Goal: Transaction & Acquisition: Purchase product/service

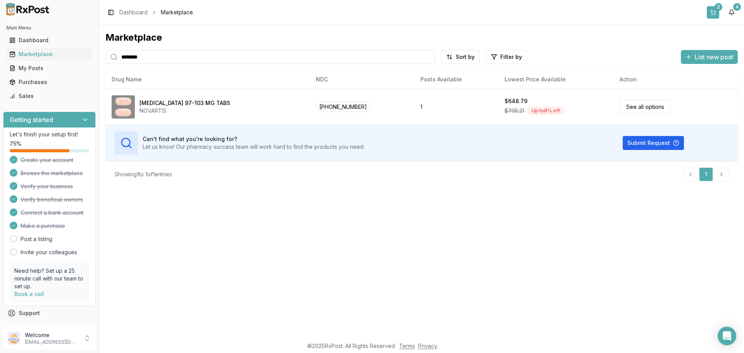
click at [715, 13] on button "2" at bounding box center [713, 12] width 12 height 12
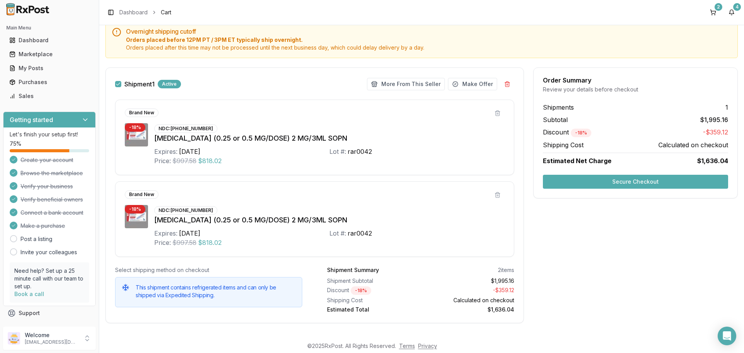
scroll to position [86, 0]
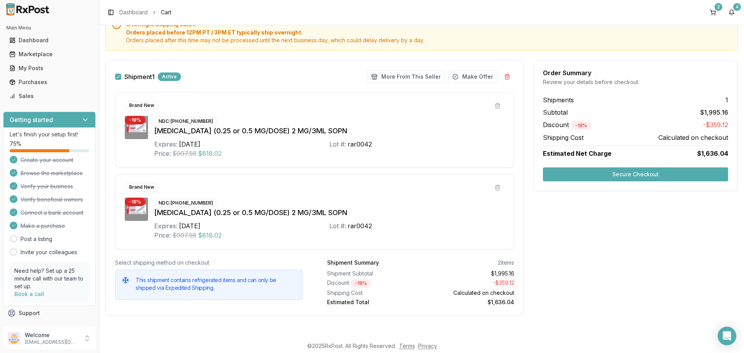
click at [611, 184] on div "Order Summary Review your details before checkout Shipments 1 Subtotal $1,995.1…" at bounding box center [635, 125] width 205 height 131
click at [609, 179] on button "Secure Checkout" at bounding box center [635, 174] width 185 height 14
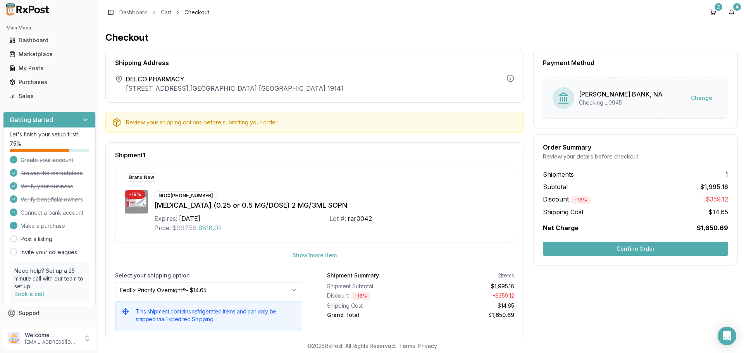
click at [647, 248] on button "Confirm Order" at bounding box center [635, 249] width 185 height 14
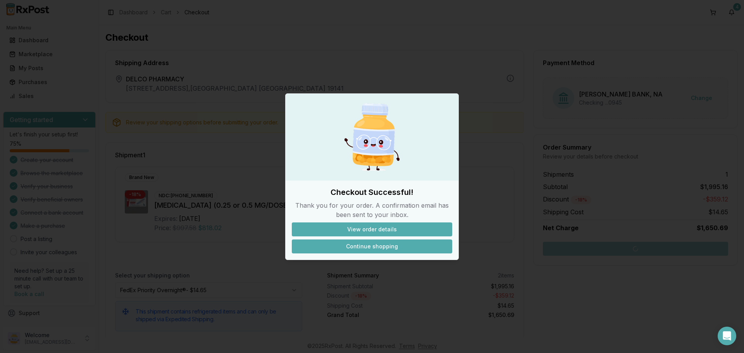
click at [387, 248] on button "Continue shopping" at bounding box center [372, 247] width 160 height 14
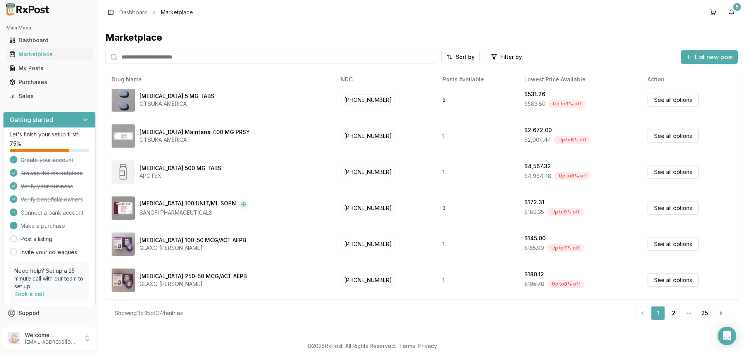
scroll to position [59, 0]
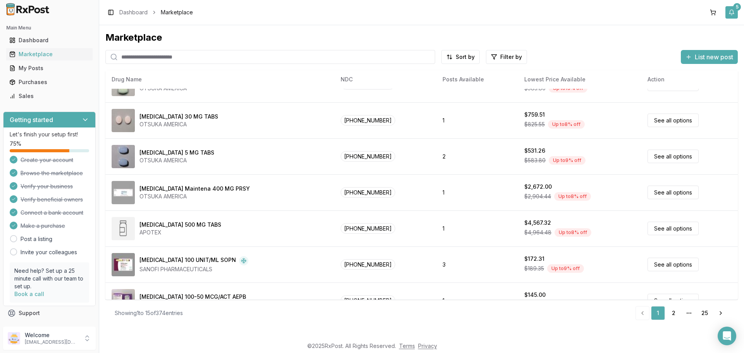
click at [735, 12] on button "5" at bounding box center [732, 12] width 12 height 12
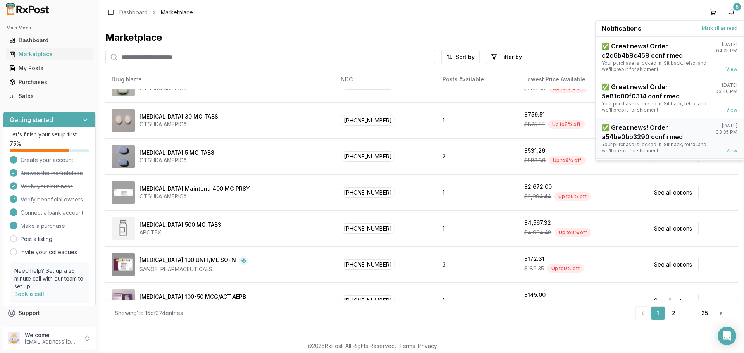
scroll to position [102, 0]
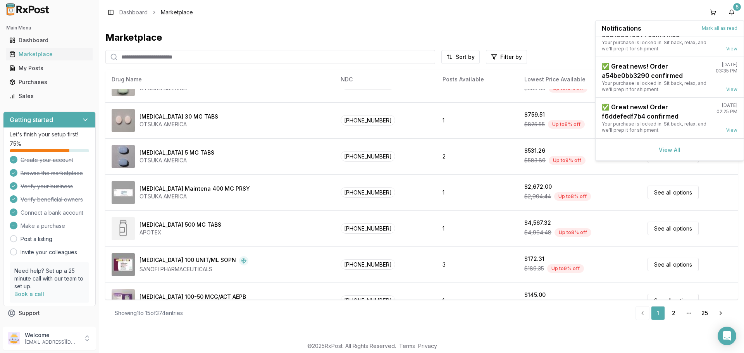
click at [654, 152] on div "View All" at bounding box center [670, 149] width 148 height 22
click at [662, 149] on link "View All" at bounding box center [670, 150] width 22 height 7
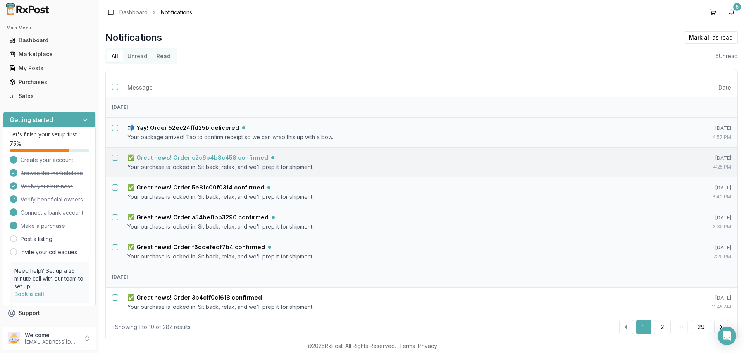
click at [177, 153] on td "✅ Great news! Order c2c6b4b8c458 confirmed Your purchase is locked in. Sit back…" at bounding box center [391, 162] width 540 height 30
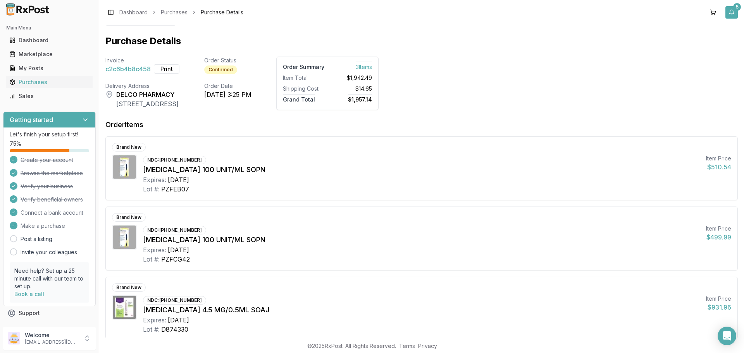
scroll to position [4, 0]
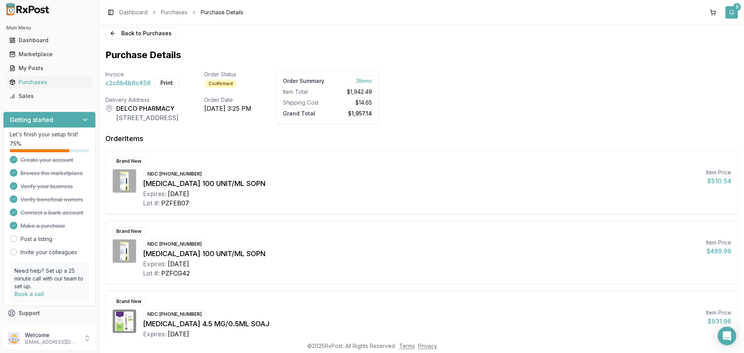
click at [733, 12] on button "5" at bounding box center [732, 12] width 12 height 12
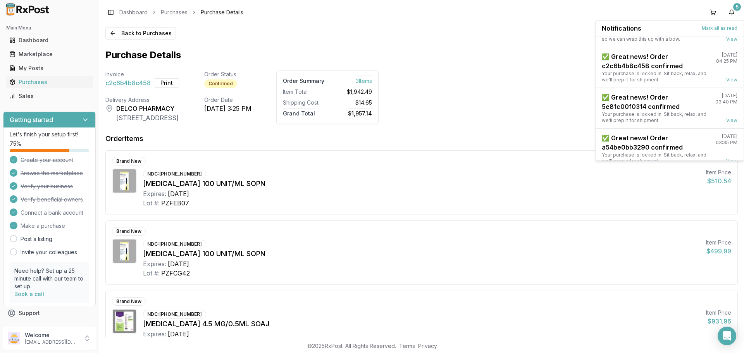
scroll to position [102, 0]
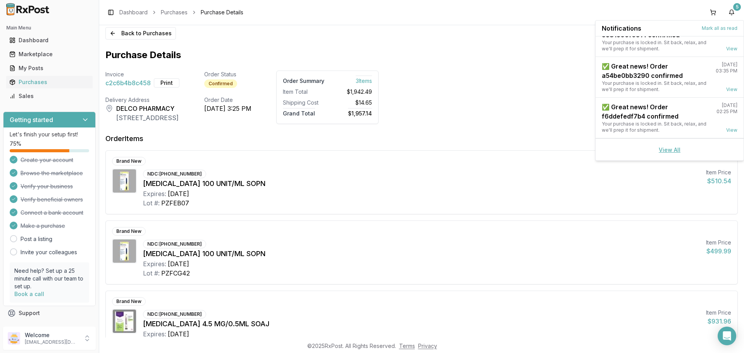
click at [668, 150] on link "View All" at bounding box center [670, 150] width 22 height 7
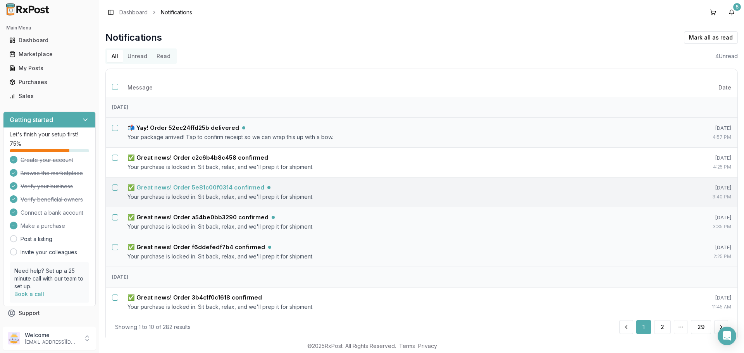
click at [238, 185] on h5 "✅ Great news! Order 5e81c00f0314 confirmed" at bounding box center [196, 188] width 137 height 8
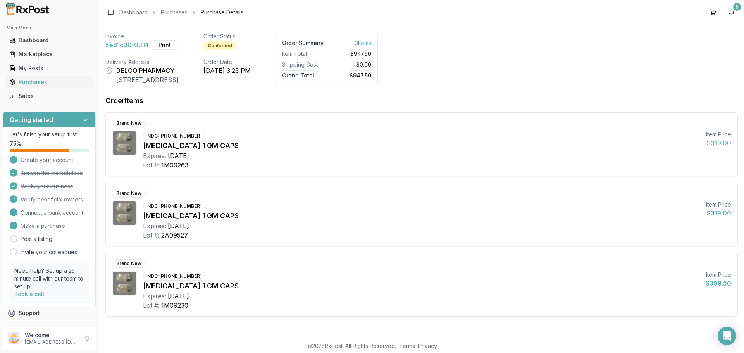
scroll to position [43, 0]
click at [738, 7] on div "5" at bounding box center [737, 7] width 8 height 8
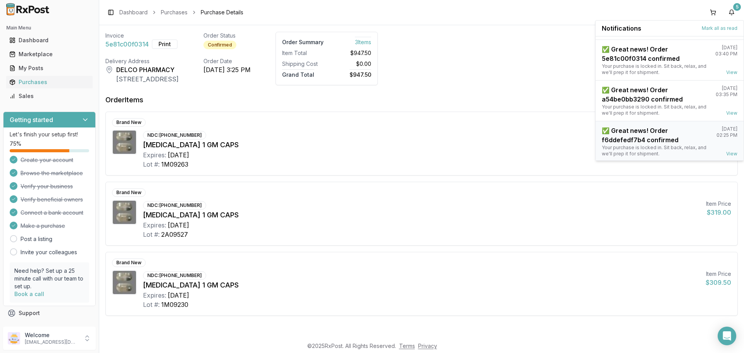
scroll to position [102, 0]
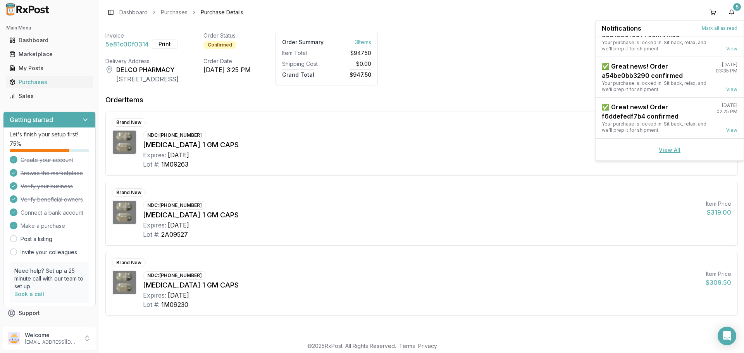
click at [676, 150] on link "View All" at bounding box center [670, 150] width 22 height 7
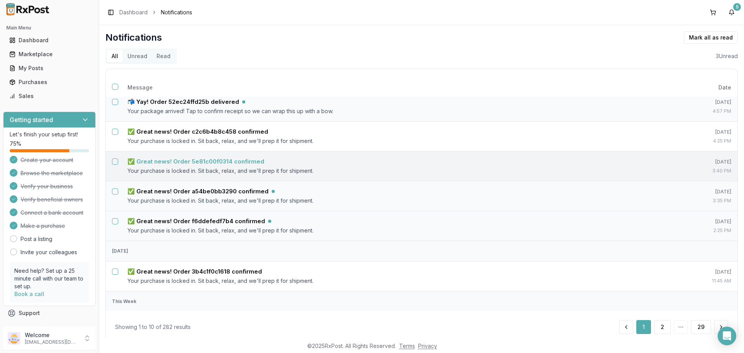
scroll to position [39, 0]
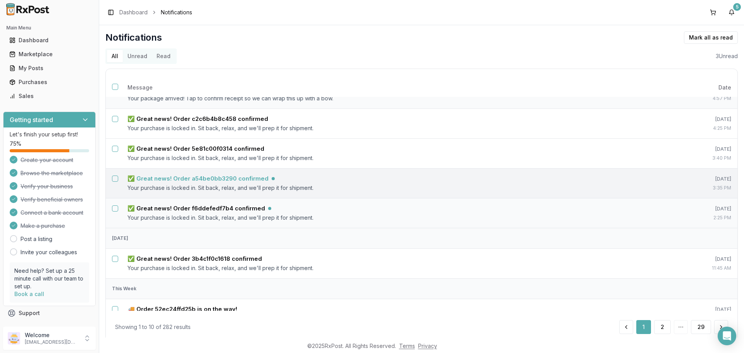
click at [245, 178] on h5 "✅ Great news! Order a54be0bb3290 confirmed" at bounding box center [198, 179] width 141 height 8
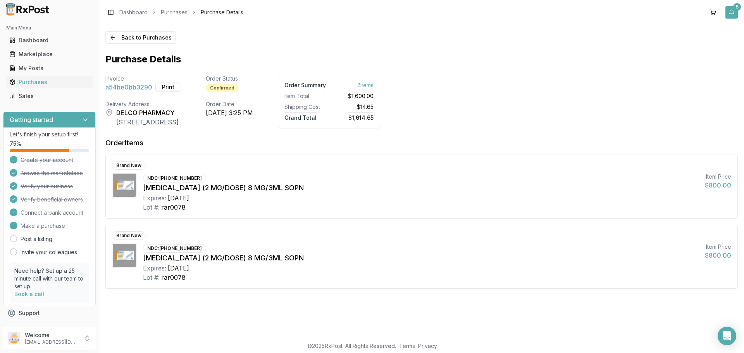
click at [732, 12] on button "5" at bounding box center [732, 12] width 12 height 12
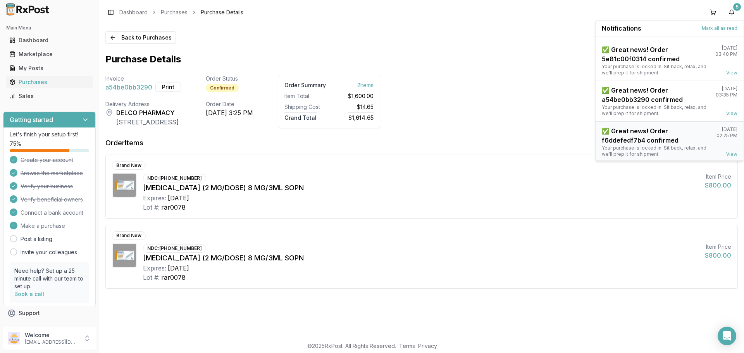
scroll to position [102, 0]
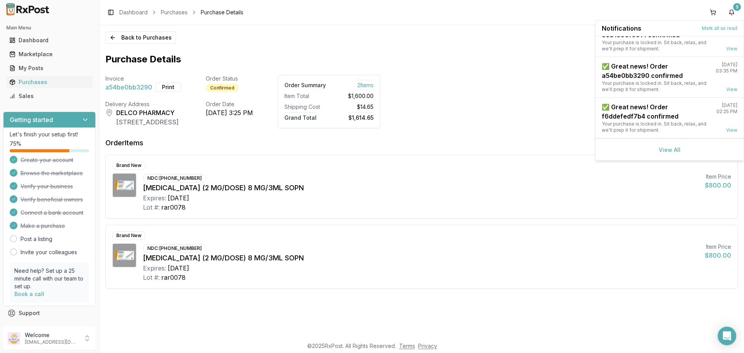
click at [669, 153] on div "View All" at bounding box center [670, 149] width 148 height 22
click at [669, 150] on link "View All" at bounding box center [670, 150] width 22 height 7
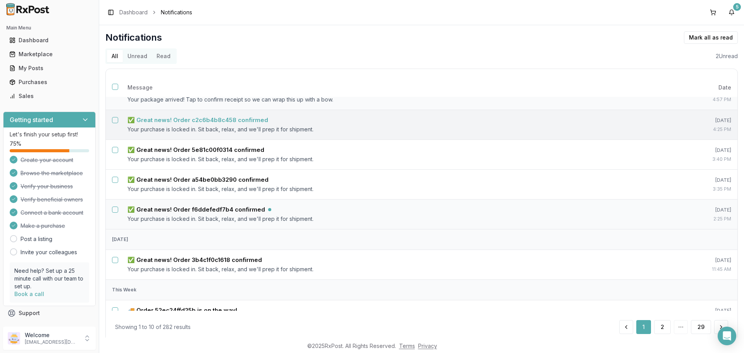
scroll to position [116, 0]
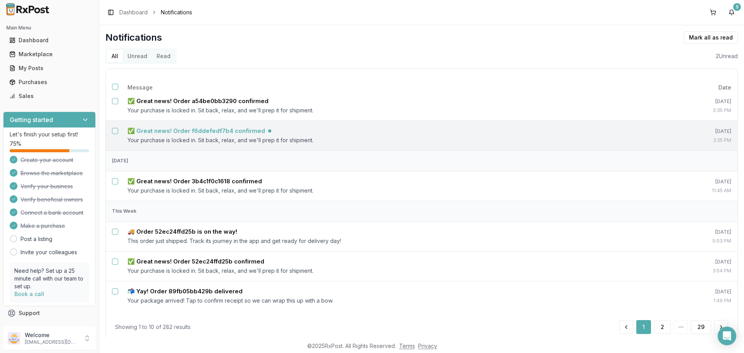
click at [235, 134] on h5 "✅ Great news! Order f6ddefedf7b4 confirmed" at bounding box center [197, 131] width 138 height 8
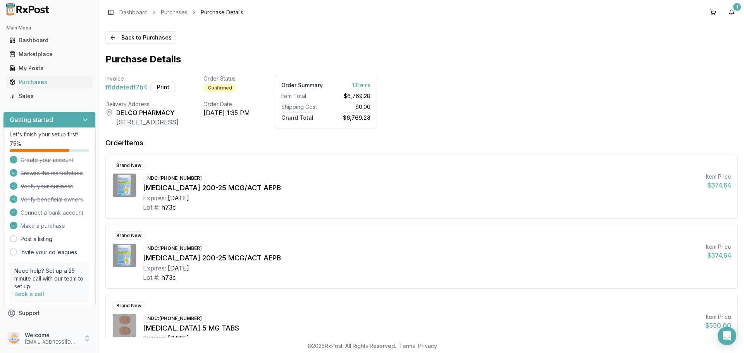
click at [92, 339] on div "Welcome [EMAIL_ADDRESS][DOMAIN_NAME]" at bounding box center [49, 338] width 93 height 23
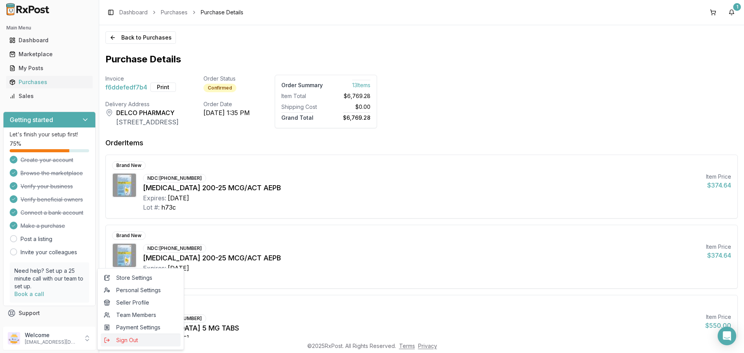
click at [112, 337] on span "Sign Out" at bounding box center [141, 340] width 74 height 8
